Goal: Task Accomplishment & Management: Manage account settings

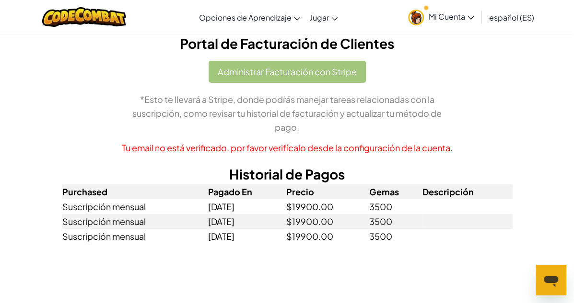
click at [239, 76] on div "Administrar Facturación con Stripe *Esto te llevará a Stripe, donde podrás mane…" at bounding box center [287, 108] width 451 height 94
click at [198, 141] on p "Tu email no está verificado, por favor verifícalo desde la configuración de la …" at bounding box center [287, 148] width 451 height 14
click at [287, 164] on h2 "Historial de Pagos" at bounding box center [287, 174] width 451 height 20
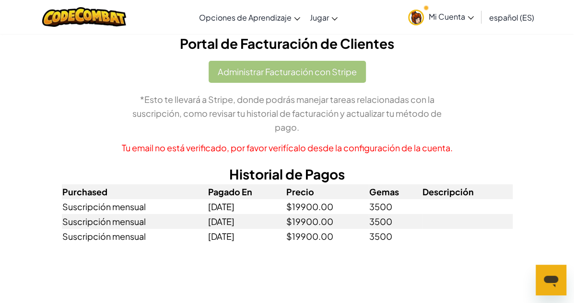
drag, startPoint x: 413, startPoint y: 15, endPoint x: 410, endPoint y: 20, distance: 5.9
click at [413, 16] on img at bounding box center [416, 18] width 16 height 16
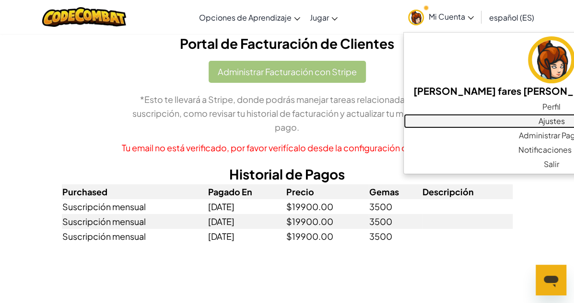
click at [489, 122] on link "Ajustes" at bounding box center [552, 121] width 296 height 14
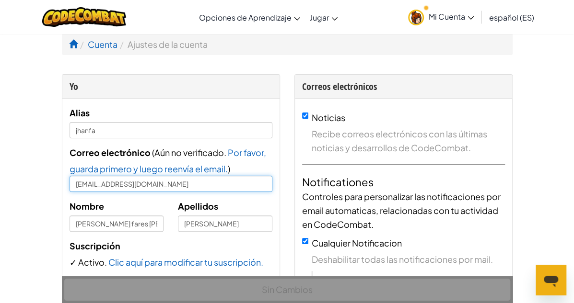
click at [124, 185] on input "[EMAIL_ADDRESS][DOMAIN_NAME]" at bounding box center [171, 184] width 203 height 16
drag, startPoint x: 124, startPoint y: 185, endPoint x: 24, endPoint y: 178, distance: 100.0
click at [70, 178] on input "[EMAIL_ADDRESS][DOMAIN_NAME]" at bounding box center [171, 184] width 203 height 16
type input "[EMAIL_ADDRESS][DOMAIN_NAME]"
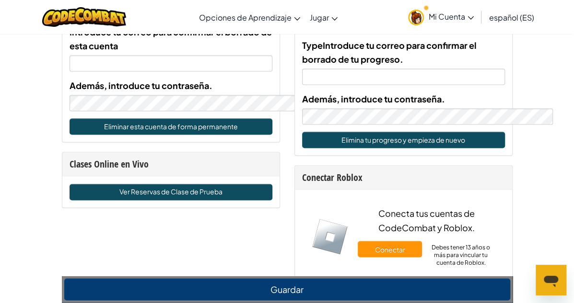
scroll to position [671, 0]
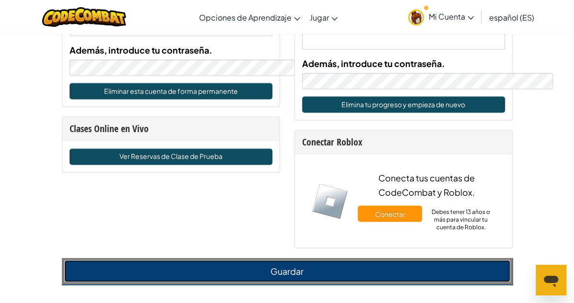
click at [183, 260] on button "Guardar" at bounding box center [287, 271] width 446 height 22
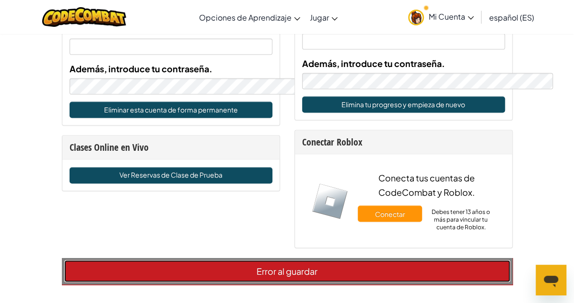
scroll to position [690, 0]
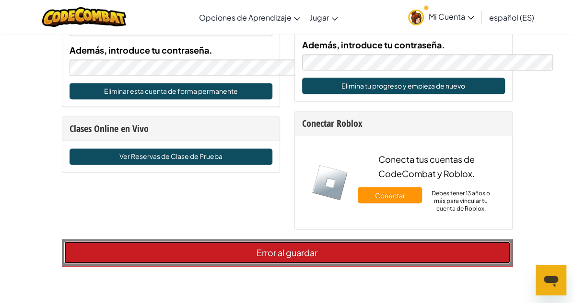
click at [214, 242] on button "Error al guardar" at bounding box center [287, 253] width 446 height 22
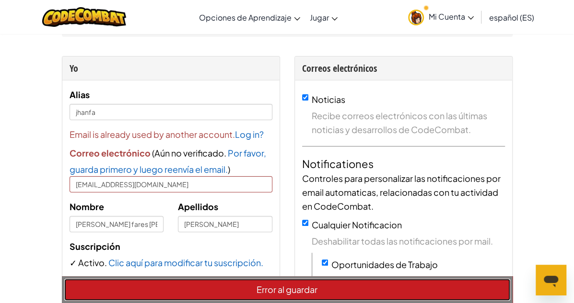
scroll to position [0, 0]
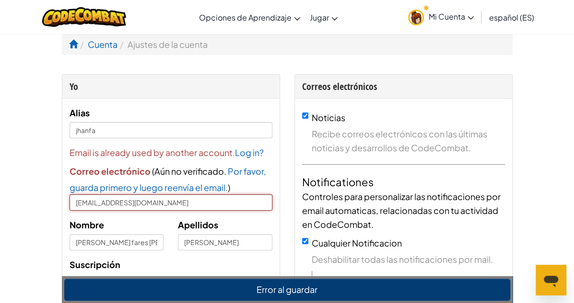
click at [129, 203] on input "[EMAIL_ADDRESS][DOMAIN_NAME]" at bounding box center [171, 203] width 203 height 16
click at [470, 18] on icon at bounding box center [470, 17] width 6 height 3
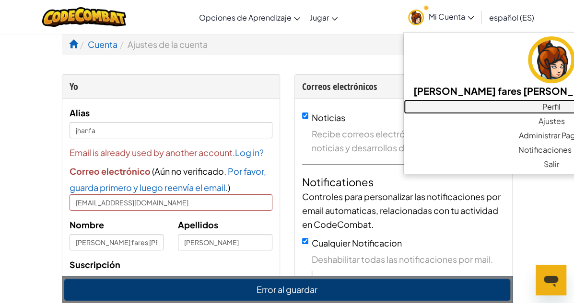
click at [489, 111] on link "Perfil" at bounding box center [552, 107] width 296 height 14
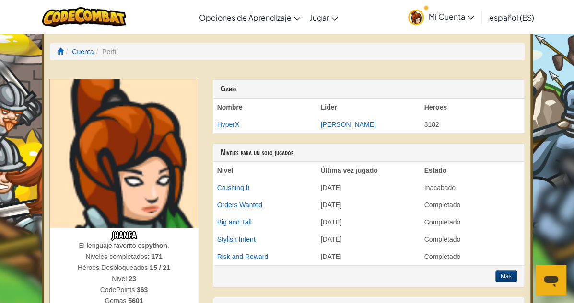
click at [463, 18] on span "Mi Cuenta" at bounding box center [451, 17] width 45 height 10
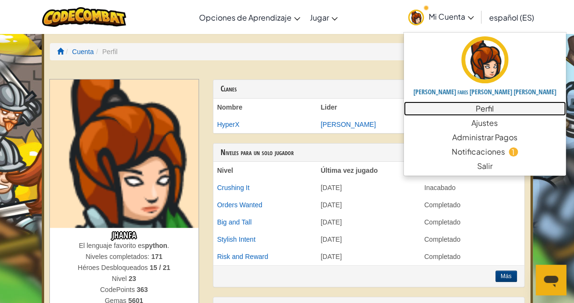
click at [449, 110] on link "Perfil" at bounding box center [485, 109] width 162 height 14
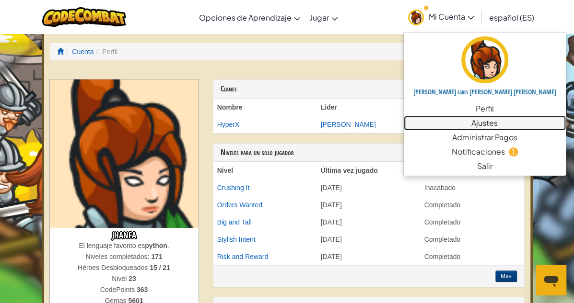
click at [448, 127] on link "Ajustes" at bounding box center [485, 123] width 162 height 14
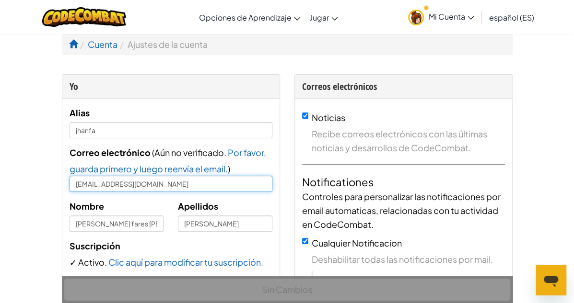
click at [125, 187] on input "[EMAIL_ADDRESS][DOMAIN_NAME]" at bounding box center [171, 184] width 203 height 16
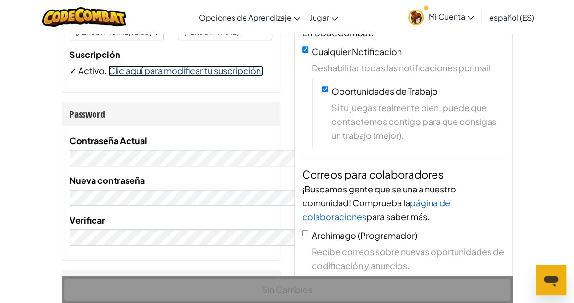
click at [136, 73] on link "Clic aquí para modificar tu suscripción." at bounding box center [185, 70] width 155 height 11
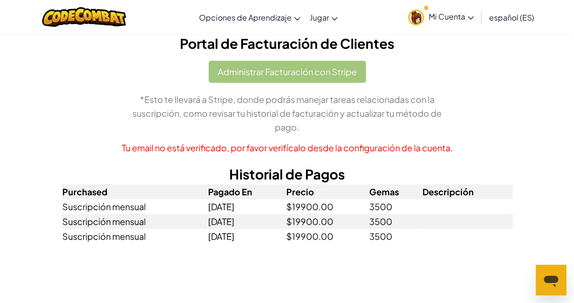
click at [471, 23] on link "Mi Cuenta" at bounding box center [440, 17] width 75 height 30
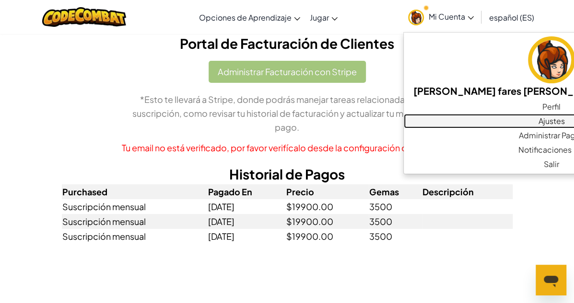
click at [489, 122] on link "Ajustes" at bounding box center [552, 121] width 296 height 14
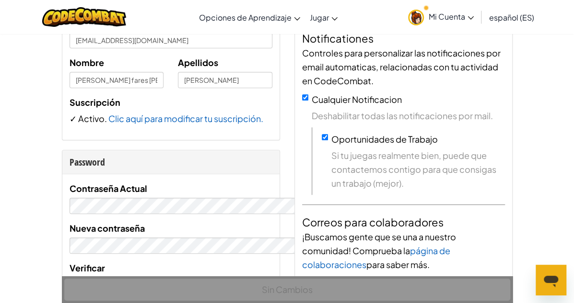
scroll to position [48, 0]
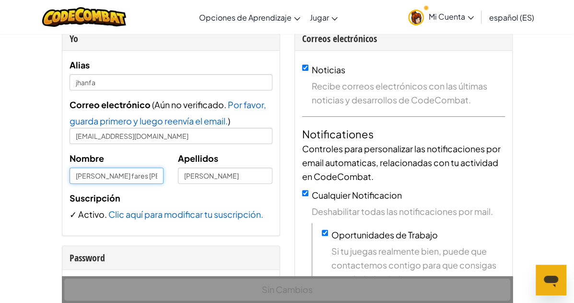
click at [117, 174] on input "[PERSON_NAME] fares [PERSON_NAME]" at bounding box center [117, 176] width 94 height 16
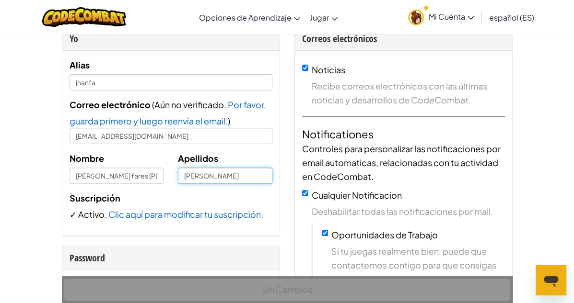
click at [210, 174] on input "[PERSON_NAME]" at bounding box center [225, 176] width 94 height 16
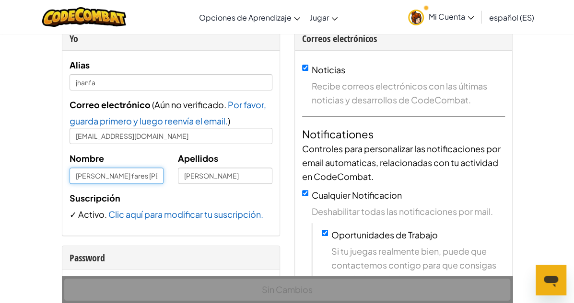
click at [107, 176] on input "[PERSON_NAME] fares [PERSON_NAME]" at bounding box center [117, 176] width 94 height 16
type input "[PERSON_NAME]"
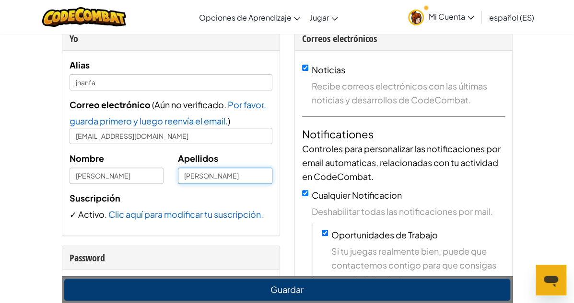
drag, startPoint x: 176, startPoint y: 176, endPoint x: 195, endPoint y: 186, distance: 21.7
click at [178, 176] on input "[PERSON_NAME]" at bounding box center [225, 176] width 94 height 16
type input "[PERSON_NAME]"
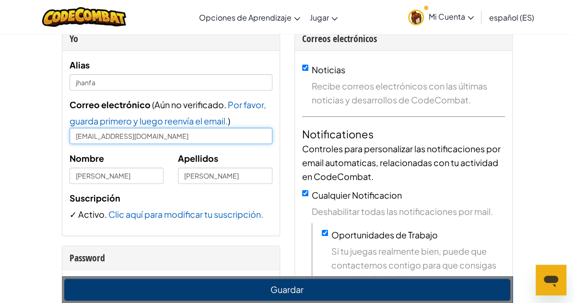
click at [120, 138] on input "[EMAIL_ADDRESS][DOMAIN_NAME]" at bounding box center [171, 136] width 203 height 16
drag, startPoint x: 120, startPoint y: 138, endPoint x: 14, endPoint y: 140, distance: 106.0
click at [62, 140] on div "Alias jhanfa Correo electrónico ( Aún no verificado. Por favor, guarda primero …" at bounding box center [170, 143] width 217 height 185
type input "[EMAIL_ADDRESS][DOMAIN_NAME]"
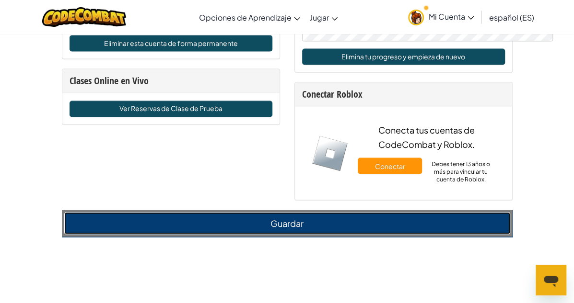
click at [245, 212] on button "Guardar" at bounding box center [287, 223] width 446 height 22
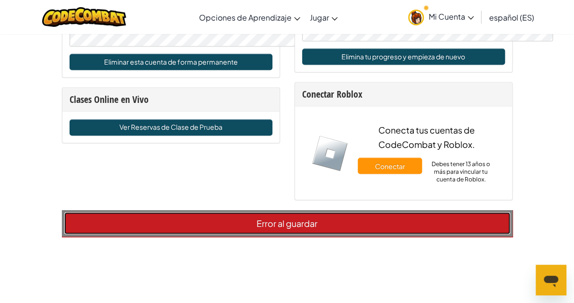
scroll to position [738, 0]
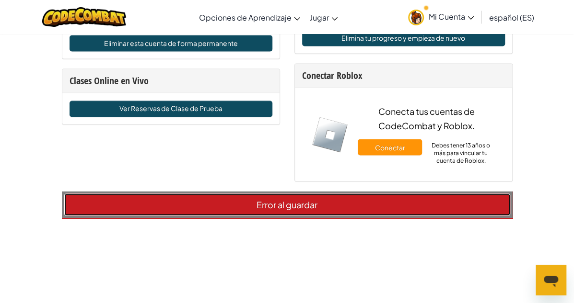
click at [268, 194] on button "Error al guardar" at bounding box center [287, 205] width 446 height 22
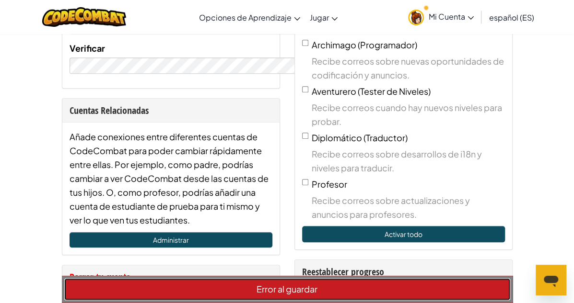
scroll to position [431, 0]
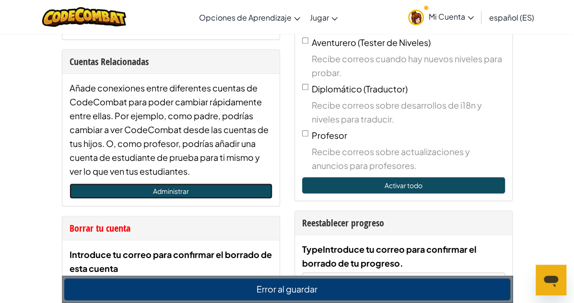
click at [142, 184] on link "Administrar" at bounding box center [171, 191] width 203 height 15
